Goal: Task Accomplishment & Management: Use online tool/utility

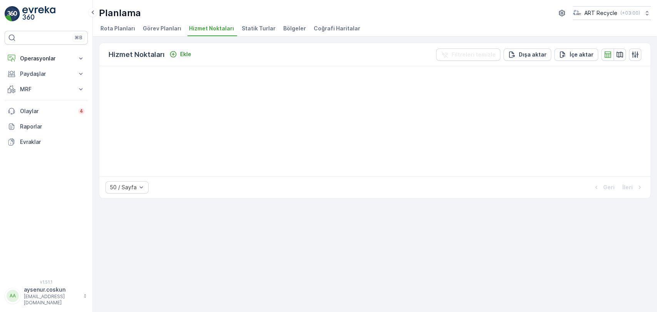
click at [40, 10] on img at bounding box center [38, 13] width 33 height 15
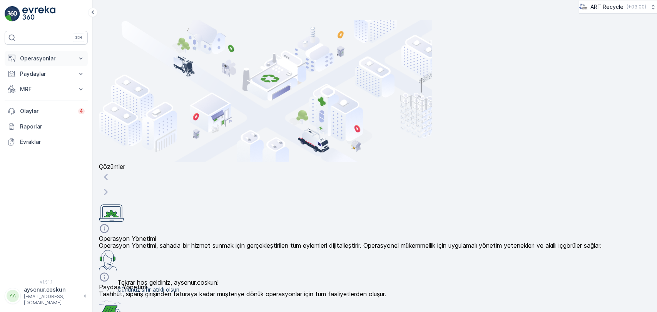
click at [46, 55] on p "Operasyonlar" at bounding box center [46, 59] width 52 height 8
click at [52, 89] on p "Rotalar & Görevler" at bounding box center [44, 93] width 48 height 8
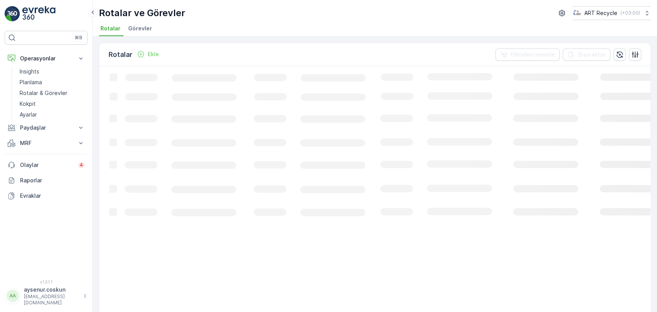
click at [152, 32] on li "Görevler" at bounding box center [141, 29] width 28 height 13
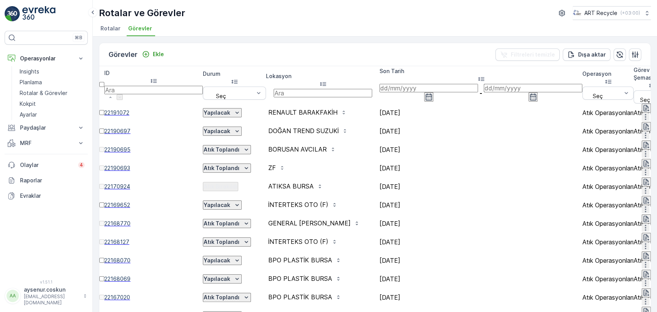
click at [334, 87] on input at bounding box center [428, 88] width 99 height 8
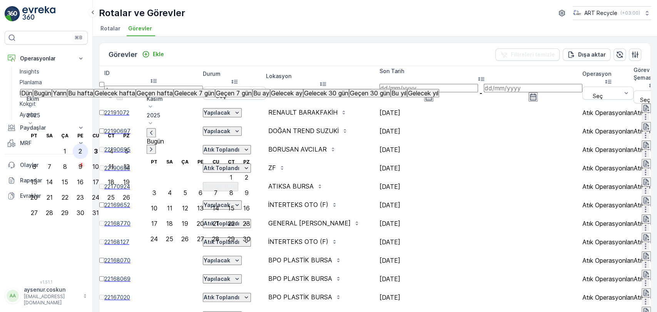
click at [82, 148] on div "2" at bounding box center [80, 151] width 3 height 7
type input "[DATE]"
click at [82, 148] on div "2" at bounding box center [80, 151] width 3 height 7
type input "[DATE]"
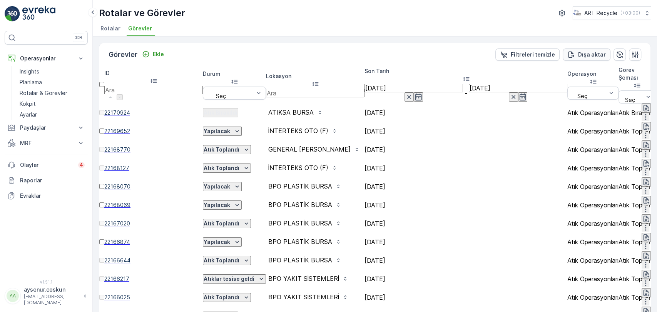
click at [334, 55] on p "Dışa aktar" at bounding box center [592, 55] width 28 height 8
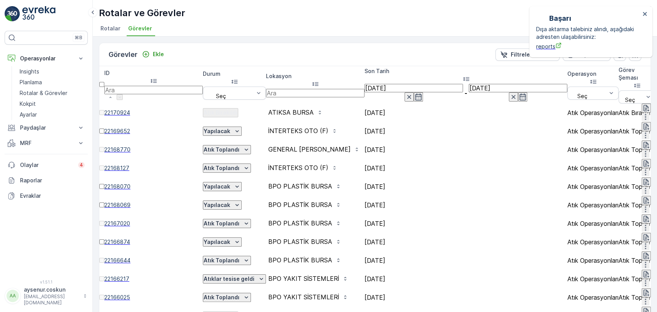
click at [334, 45] on span "reports" at bounding box center [588, 46] width 104 height 8
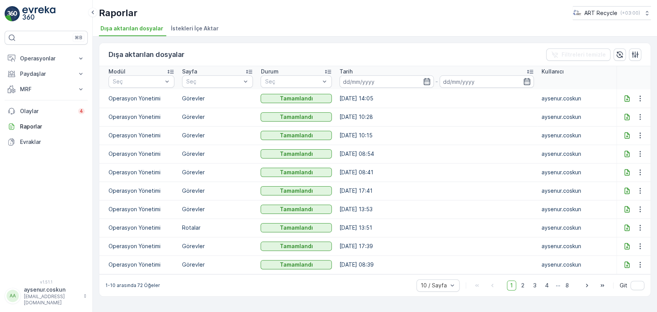
click at [629, 99] on icon at bounding box center [627, 99] width 8 height 8
click at [63, 57] on p "Operasyonlar" at bounding box center [46, 59] width 52 height 8
click at [58, 68] on link "Insights" at bounding box center [52, 71] width 71 height 11
